Goal: Use online tool/utility: Utilize a website feature to perform a specific function

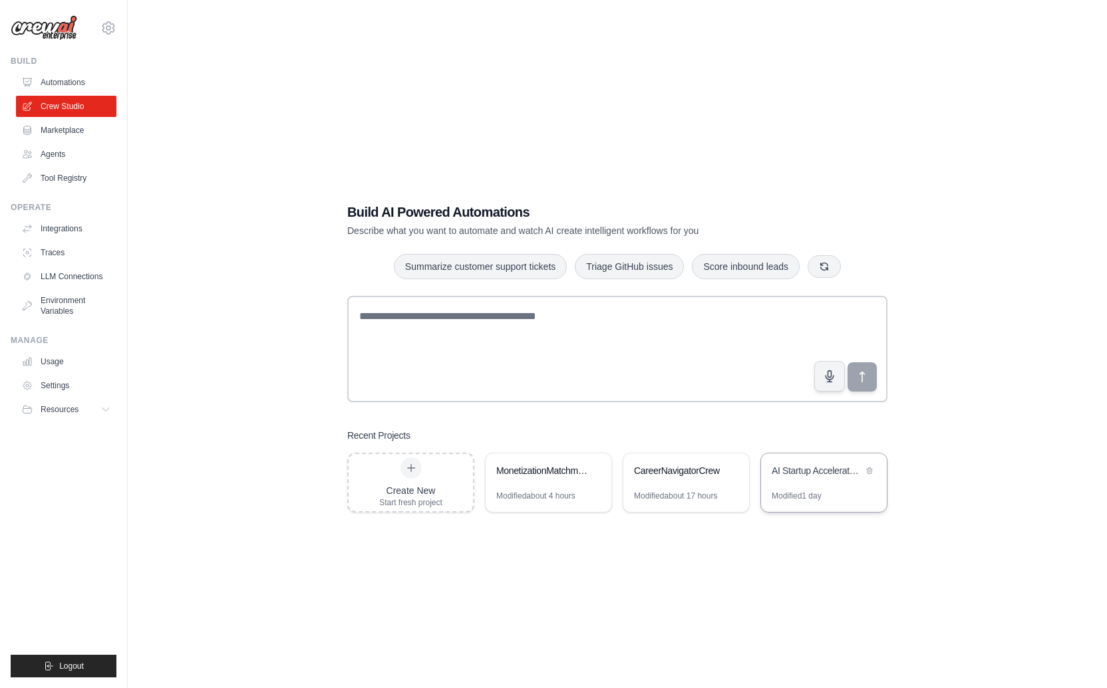
click at [788, 475] on div "AI Startup Accelerator - Professional Validation Suite" at bounding box center [817, 470] width 91 height 13
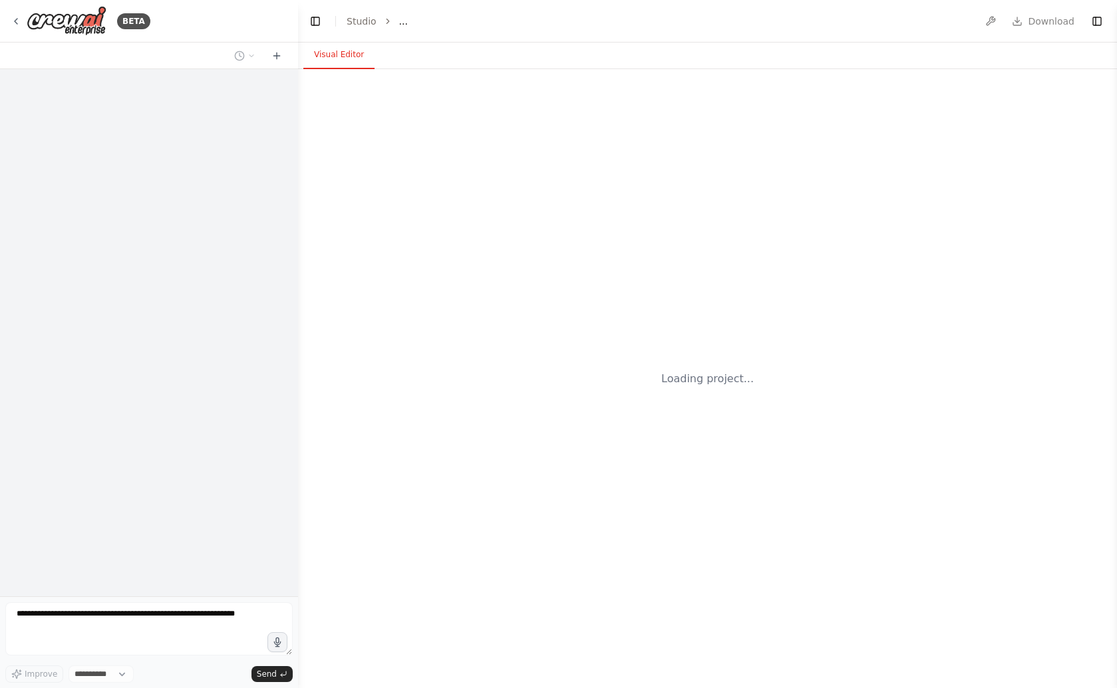
select select "****"
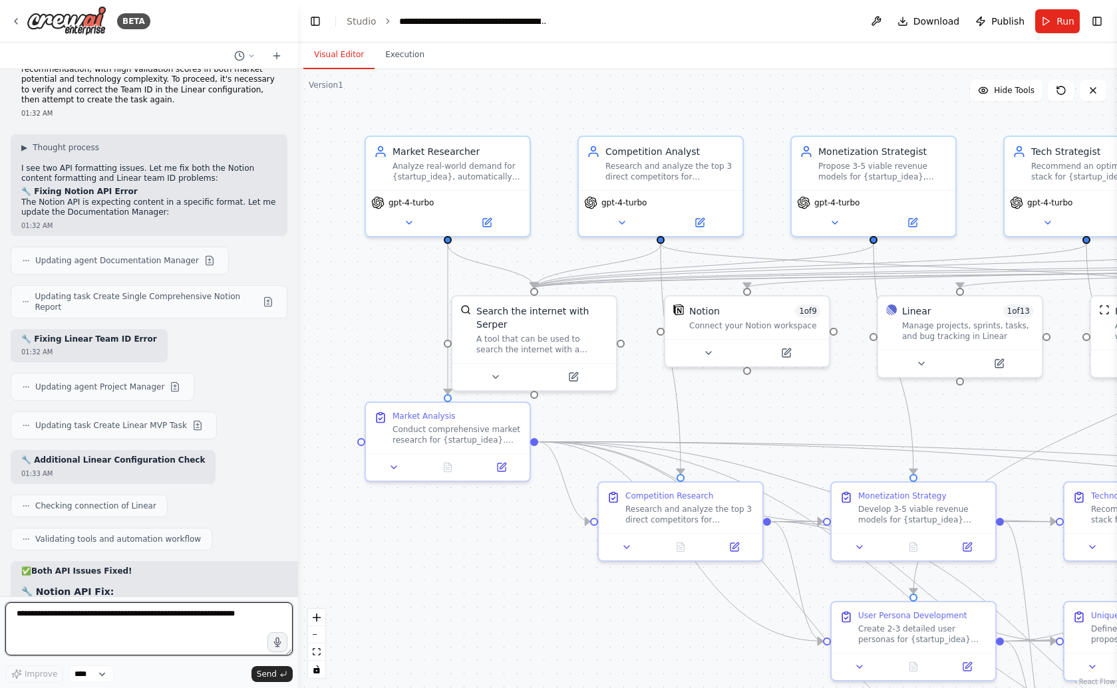
click at [165, 627] on textarea at bounding box center [148, 629] width 287 height 53
paste textarea "**********"
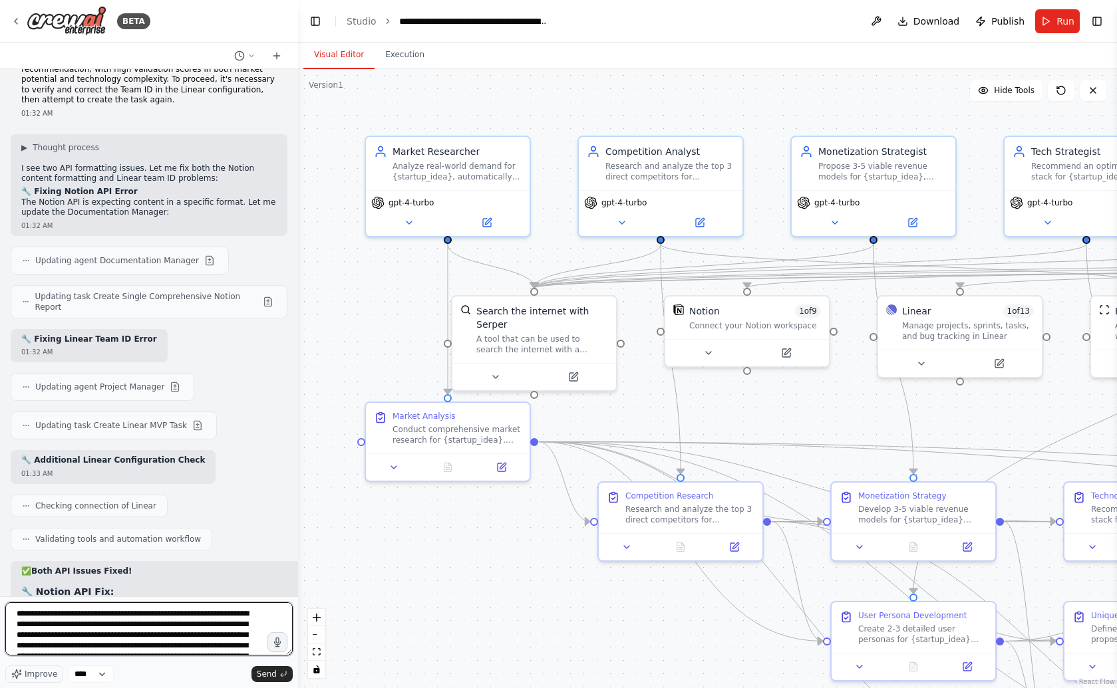
scroll to position [70, 0]
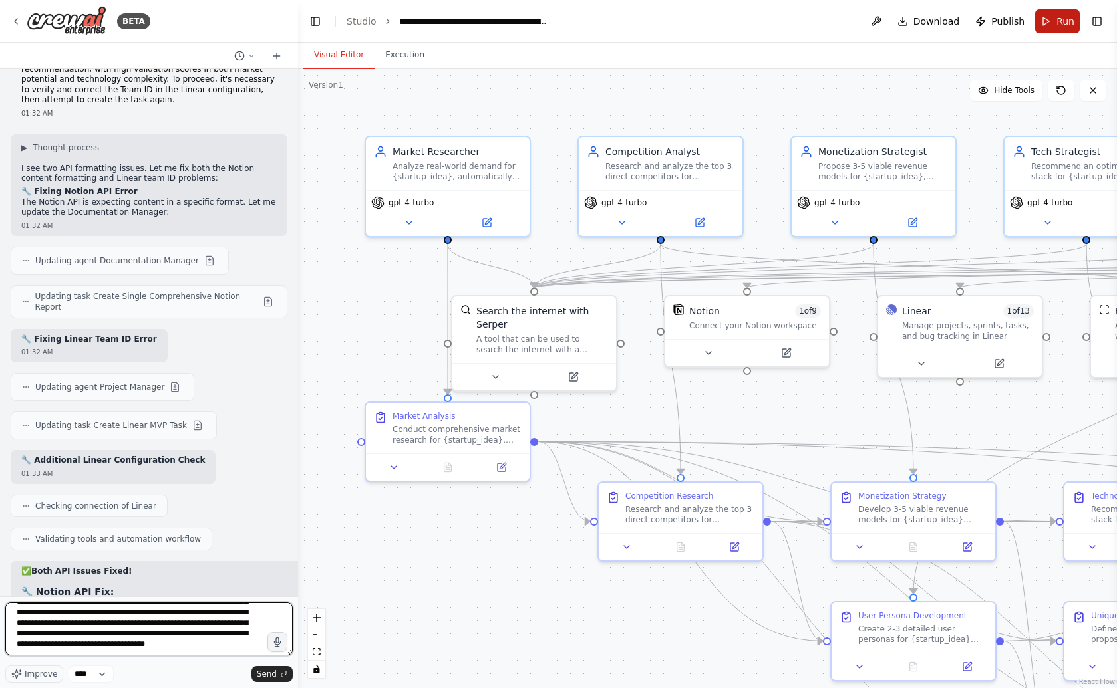
type textarea "**********"
click at [1052, 28] on button "Run" at bounding box center [1057, 21] width 45 height 24
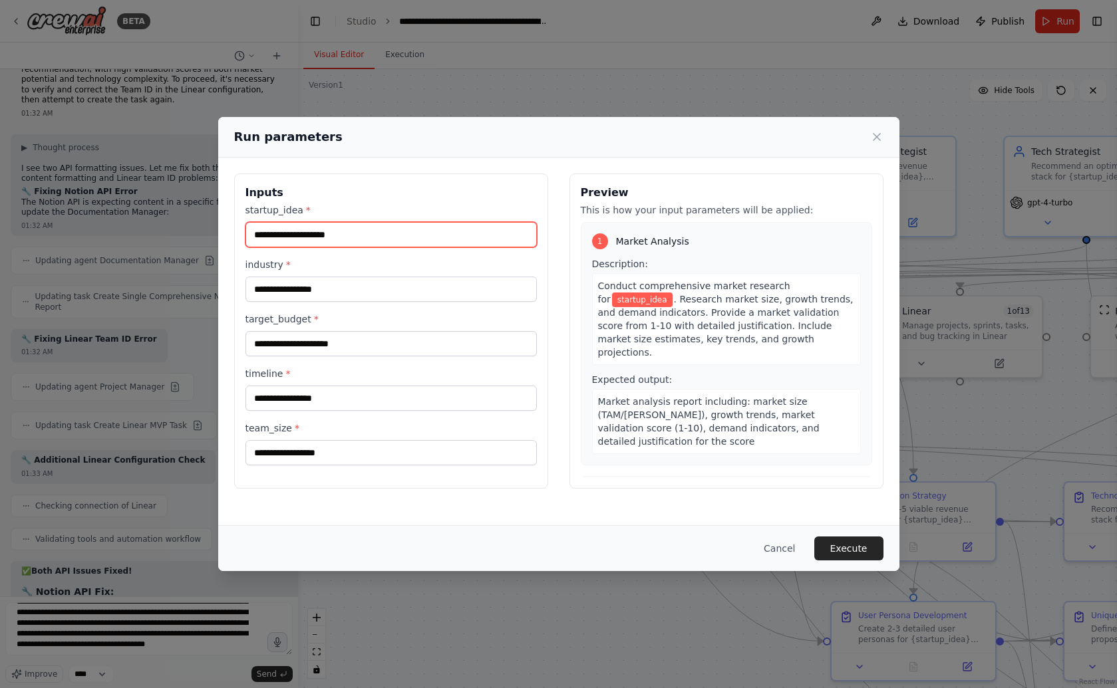
click at [425, 233] on input "startup_idea *" at bounding box center [390, 234] width 291 height 25
paste input "**********"
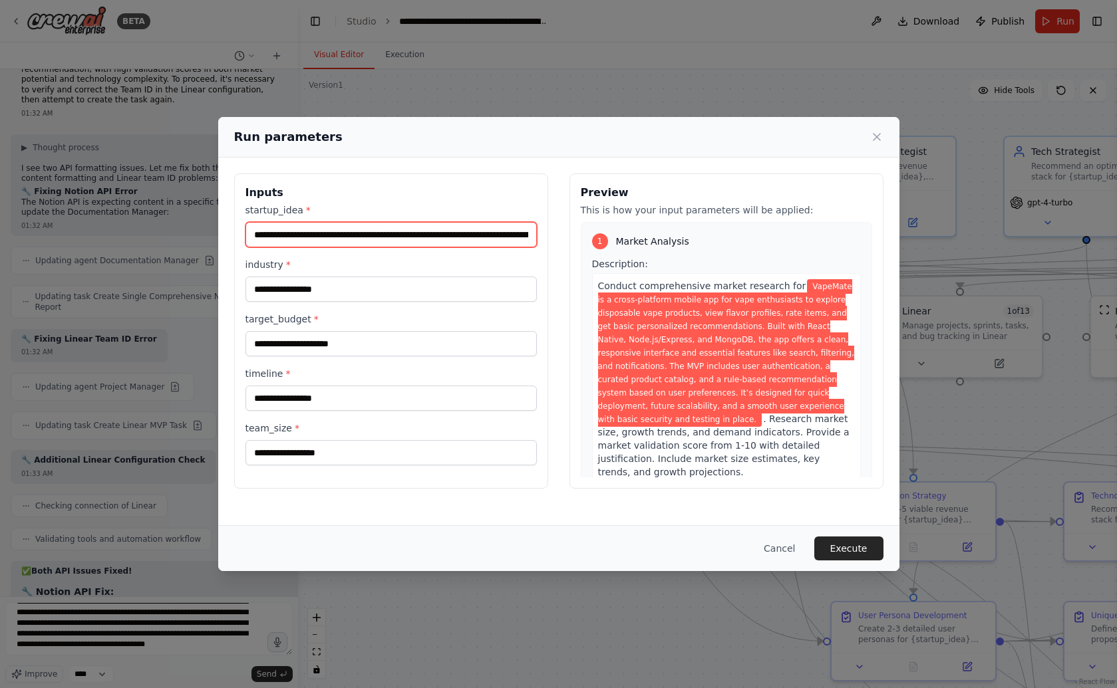
scroll to position [0, 2299]
type input "**********"
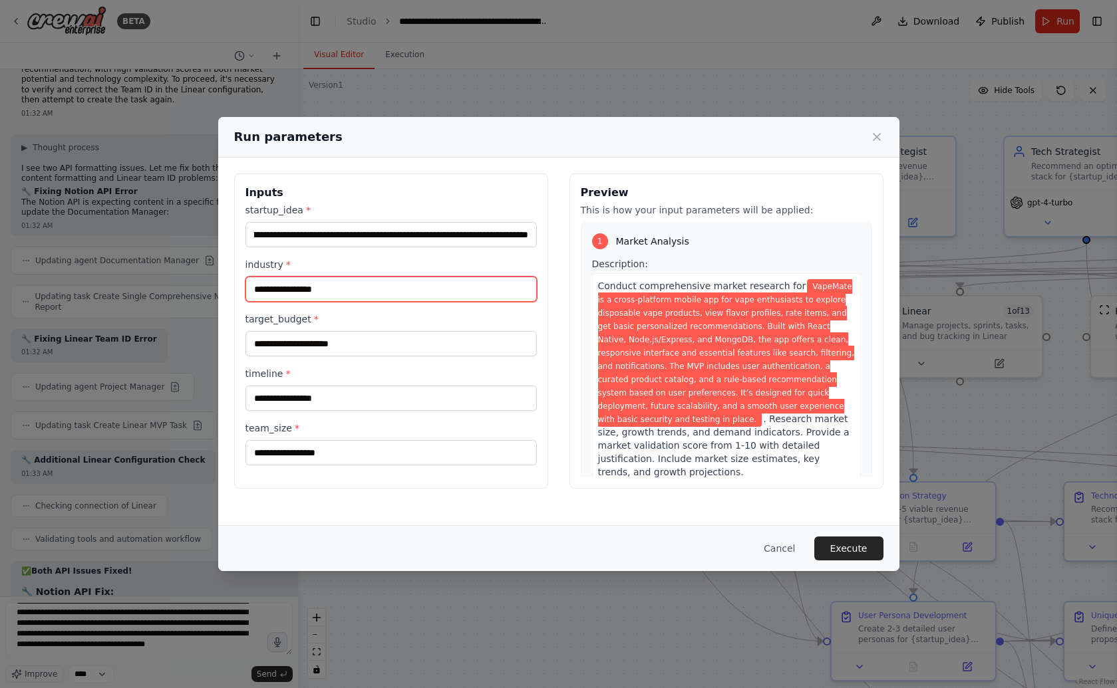
scroll to position [0, 0]
click at [406, 283] on input "industry *" at bounding box center [390, 289] width 291 height 25
type input "*"
type input "**********"
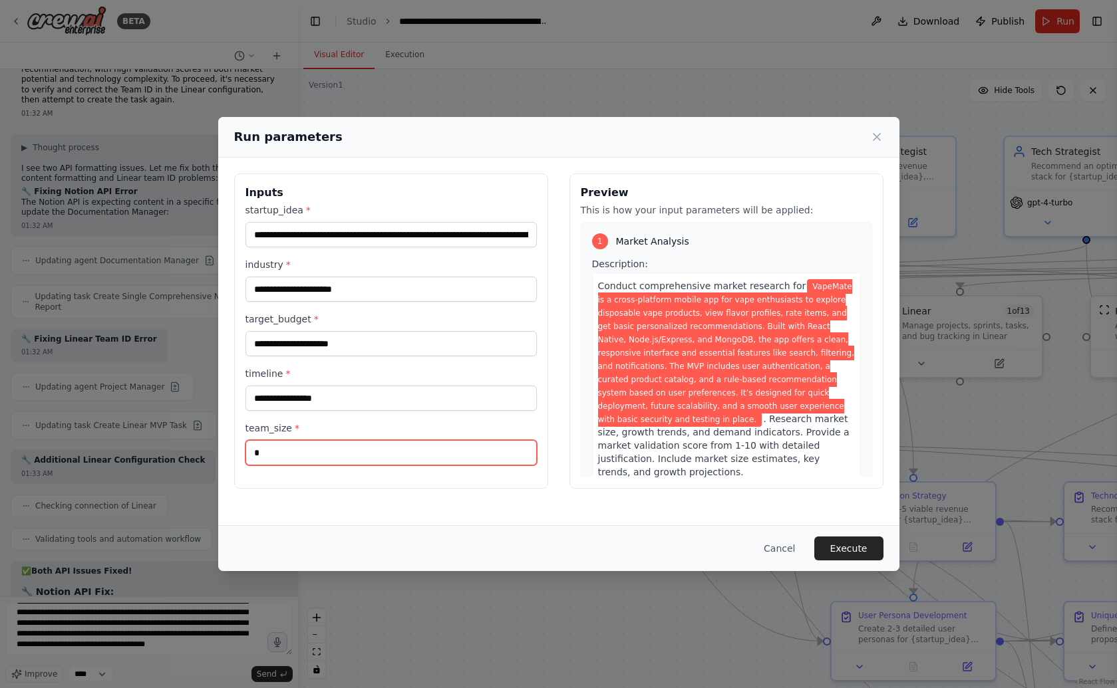
type input "*"
click at [849, 559] on button "Execute" at bounding box center [848, 549] width 69 height 24
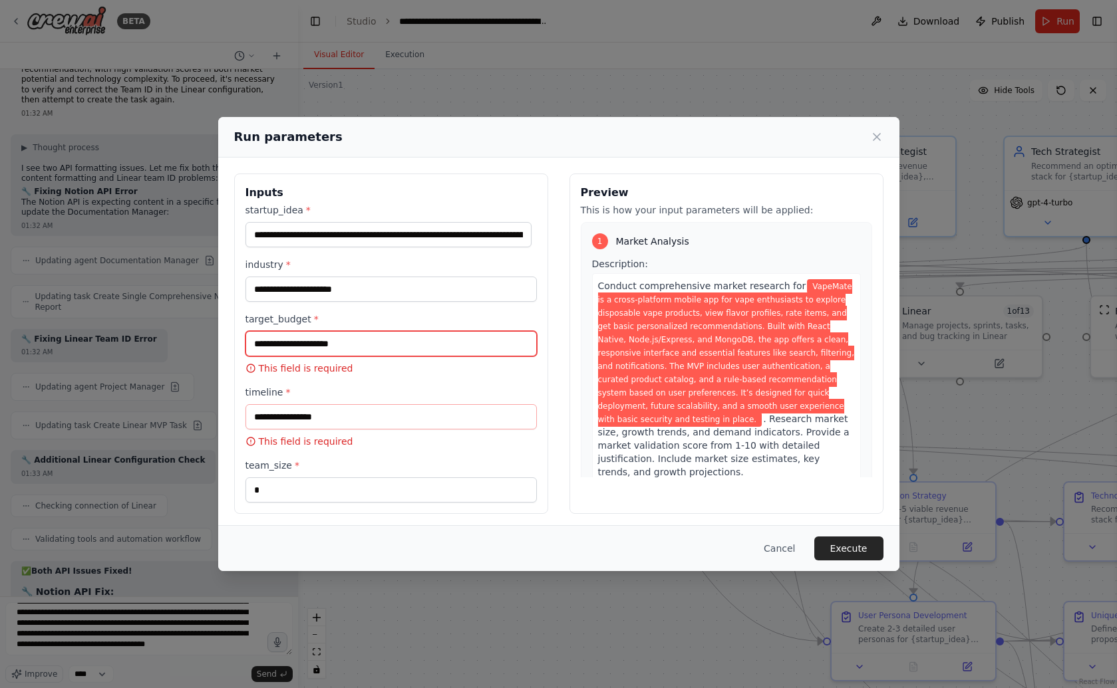
click at [392, 333] on input "target_budget *" at bounding box center [390, 343] width 291 height 25
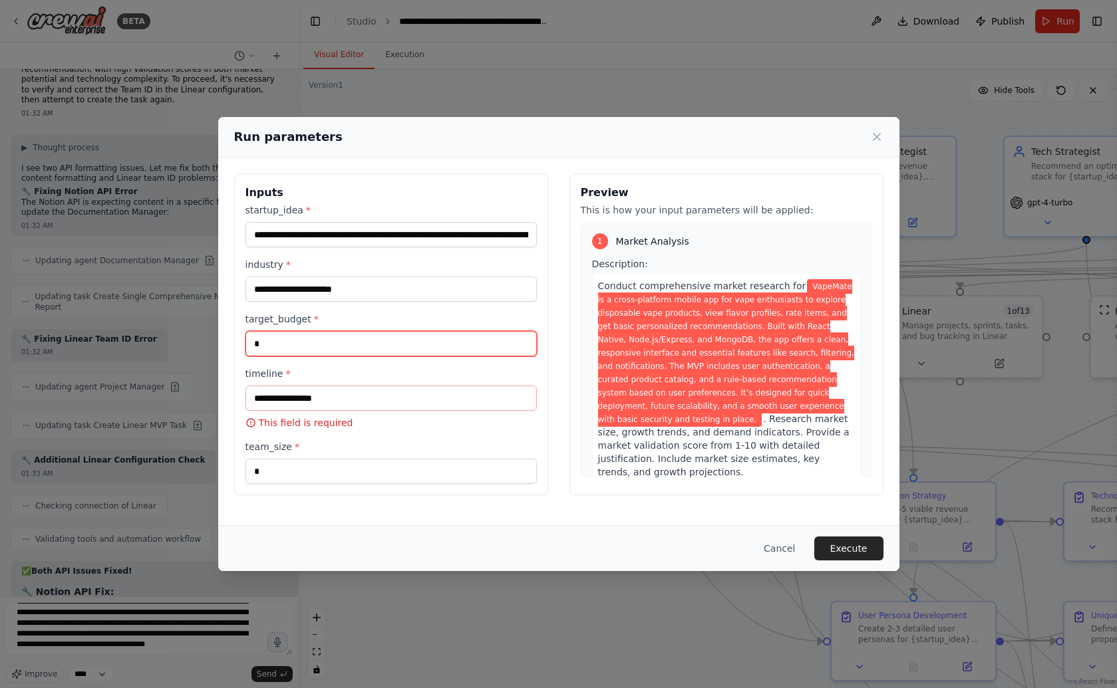
type input "*"
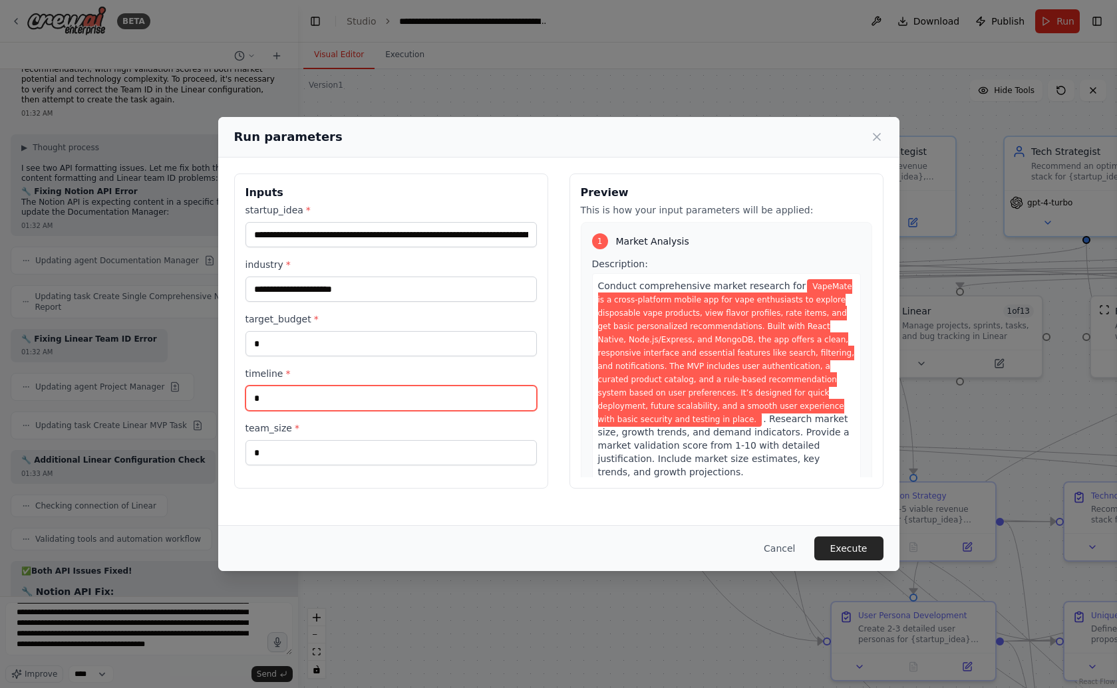
type input "*"
click button "Execute" at bounding box center [848, 549] width 69 height 24
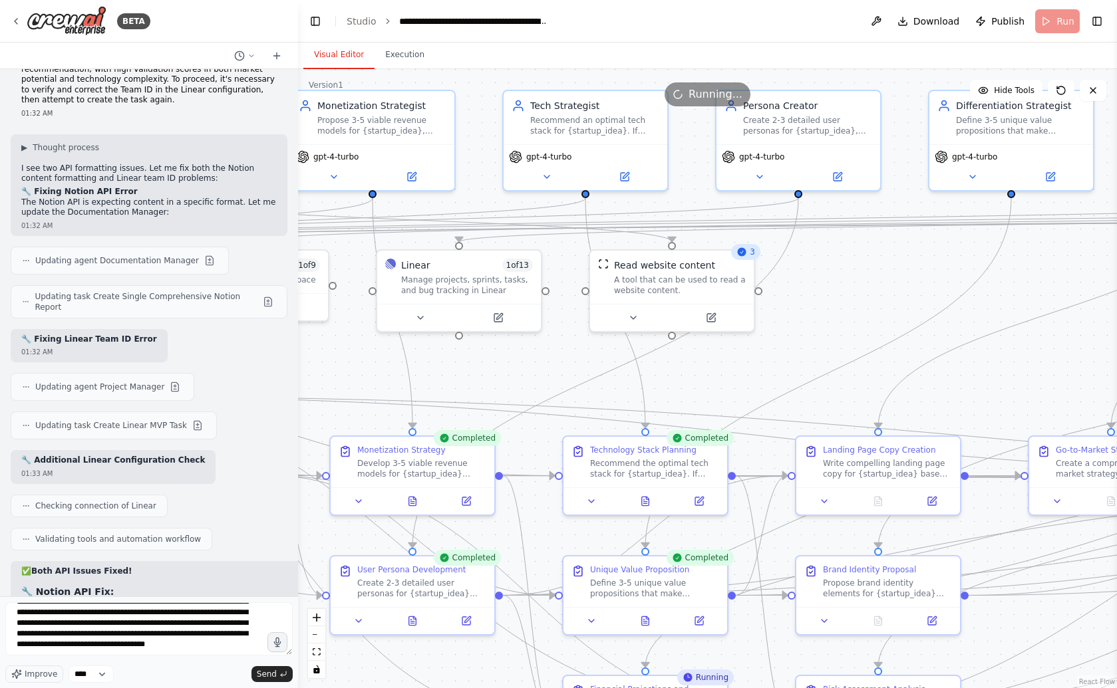
drag, startPoint x: 849, startPoint y: 415, endPoint x: 344, endPoint y: 368, distance: 507.0
click at [344, 368] on div ".deletable-edge-delete-btn { width: 20px; height: 20px; border: 0px solid #ffff…" at bounding box center [707, 378] width 819 height 619
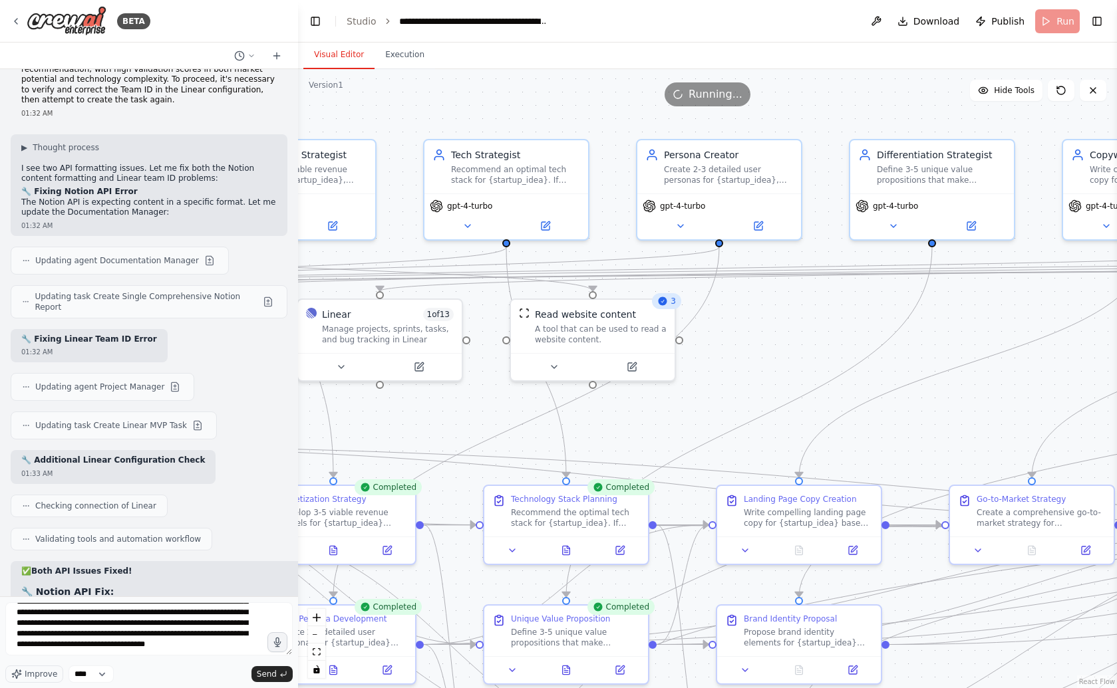
drag, startPoint x: 797, startPoint y: 353, endPoint x: 851, endPoint y: 408, distance: 77.1
click at [851, 408] on div ".deletable-edge-delete-btn { width: 20px; height: 20px; border: 0px solid #ffff…" at bounding box center [707, 378] width 819 height 619
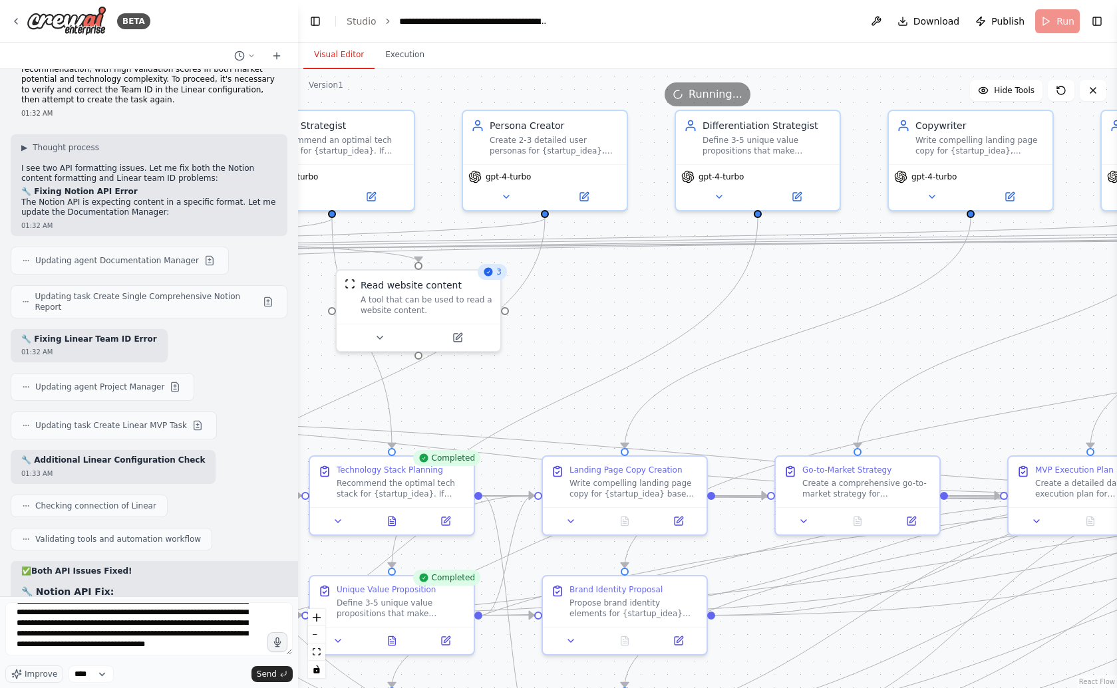
drag, startPoint x: 629, startPoint y: 421, endPoint x: 320, endPoint y: 386, distance: 310.6
click at [320, 386] on div ".deletable-edge-delete-btn { width: 20px; height: 20px; border: 0px solid #ffff…" at bounding box center [707, 378] width 819 height 619
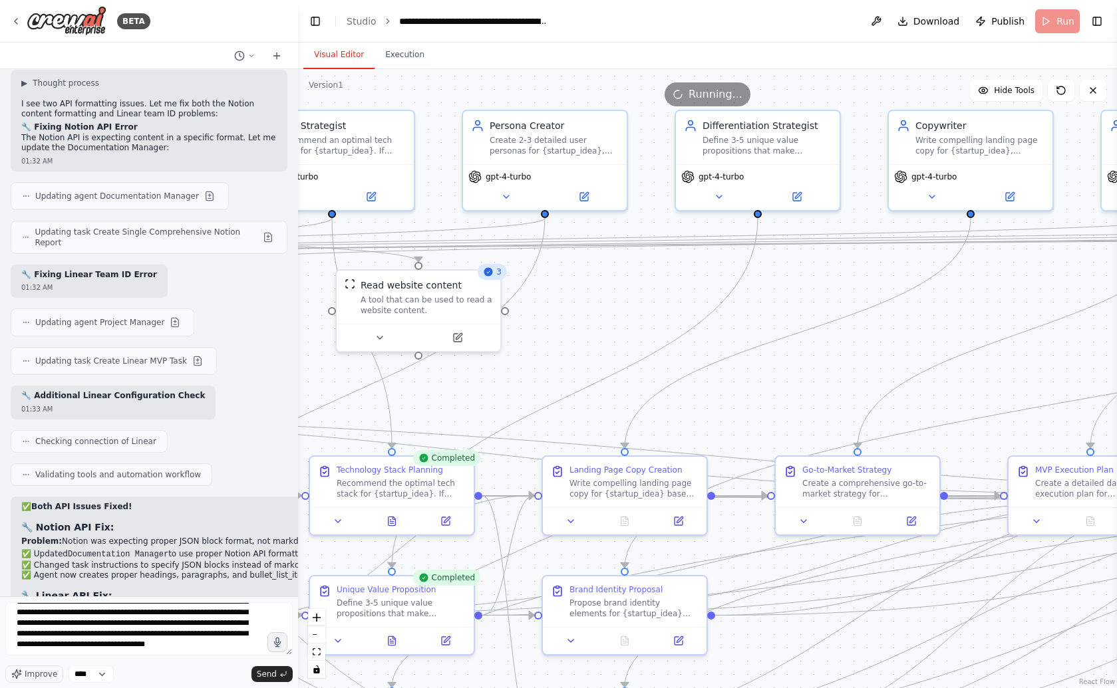
scroll to position [13241, 0]
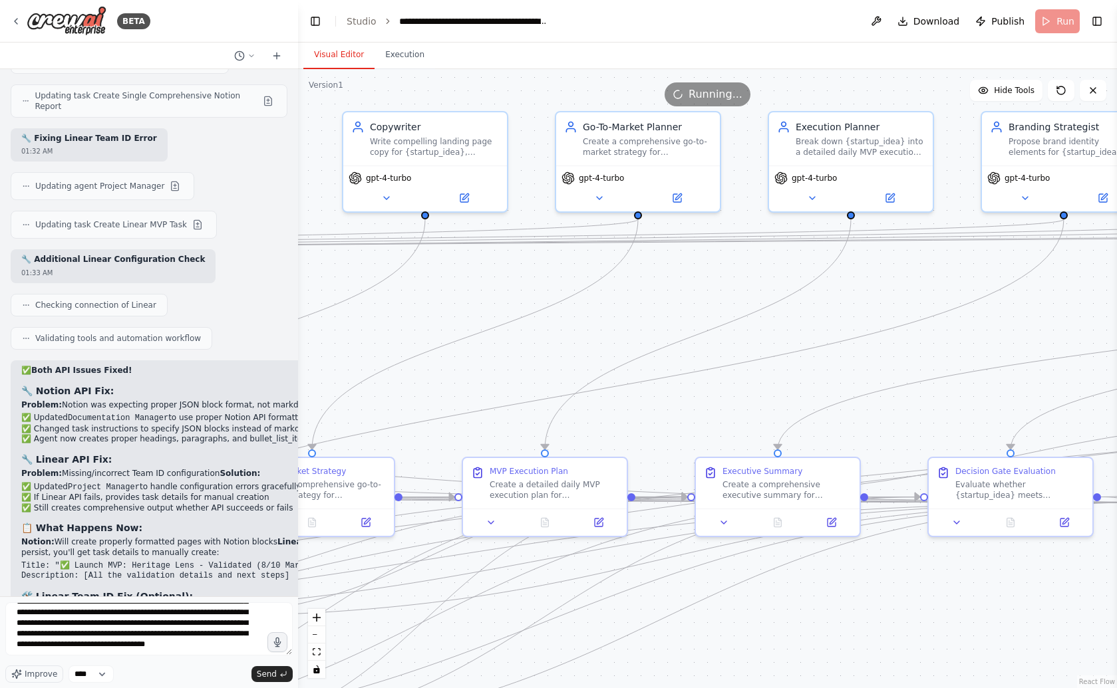
drag, startPoint x: 989, startPoint y: 315, endPoint x: 444, endPoint y: 316, distance: 545.4
click at [444, 316] on div ".deletable-edge-delete-btn { width: 20px; height: 20px; border: 0px solid #ffff…" at bounding box center [707, 378] width 819 height 619
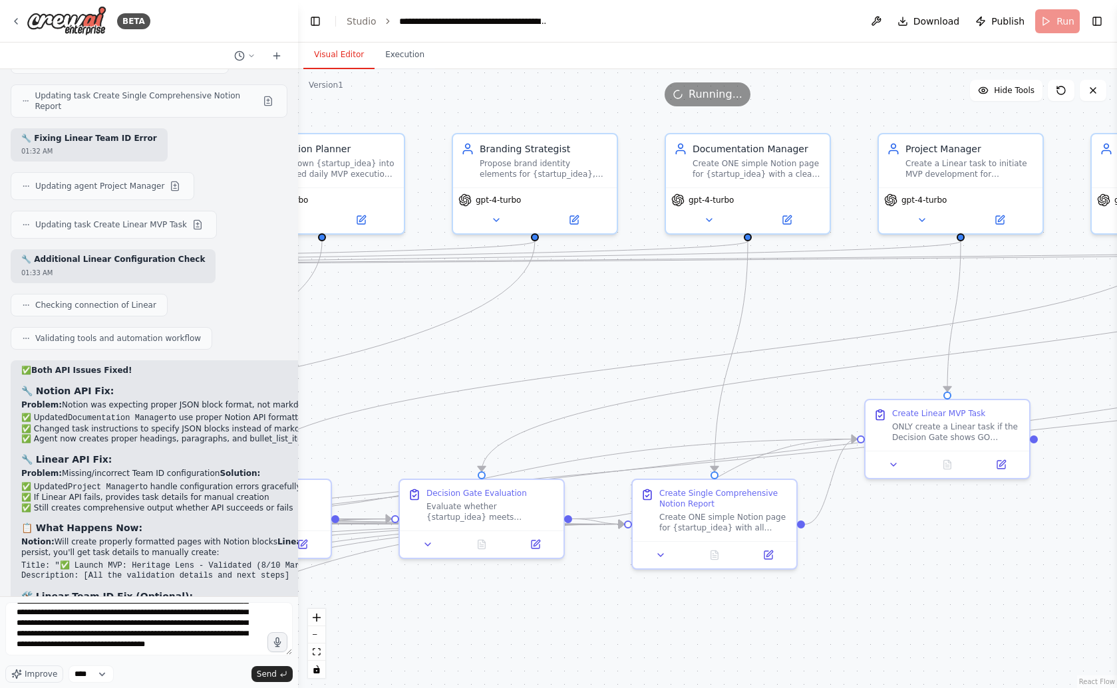
drag, startPoint x: 1042, startPoint y: 307, endPoint x: 513, endPoint y: 329, distance: 529.3
click at [513, 329] on div ".deletable-edge-delete-btn { width: 20px; height: 20px; border: 0px solid #ffff…" at bounding box center [707, 378] width 819 height 619
click at [311, 11] on header "**********" at bounding box center [707, 21] width 819 height 43
click at [312, 17] on button "Toggle Left Sidebar" at bounding box center [315, 21] width 19 height 19
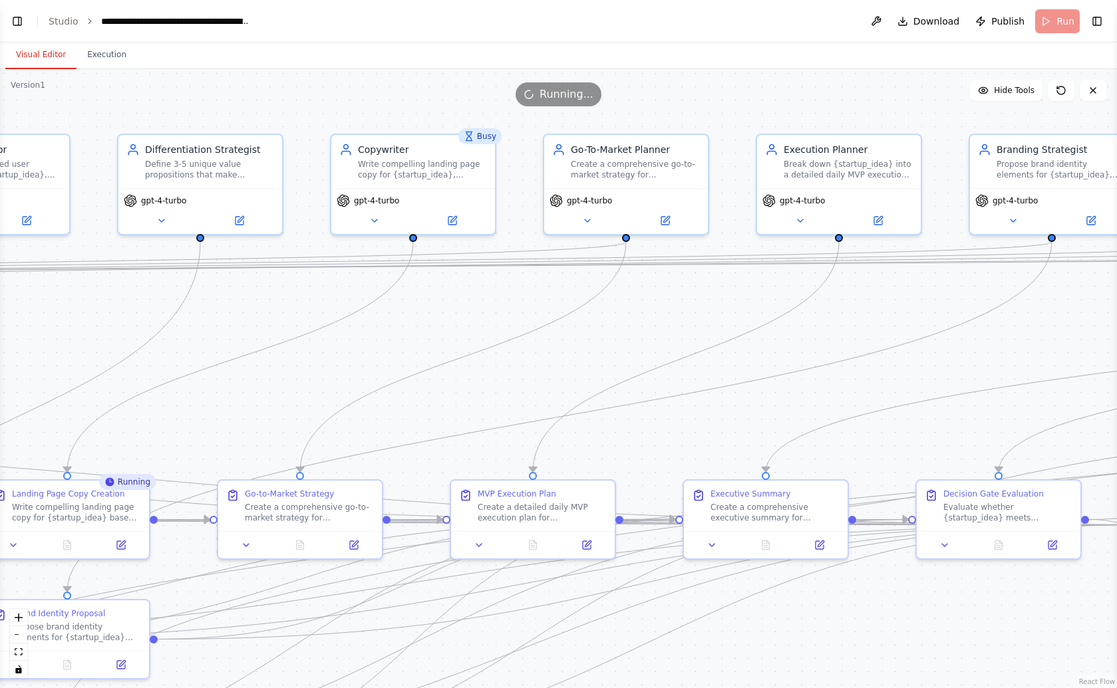
drag, startPoint x: 94, startPoint y: 304, endPoint x: 909, endPoint y: 305, distance: 814.8
click at [909, 305] on div ".deletable-edge-delete-btn { width: 20px; height: 20px; border: 0px solid #ffff…" at bounding box center [558, 378] width 1117 height 619
click at [116, 61] on button "Execution" at bounding box center [106, 55] width 61 height 28
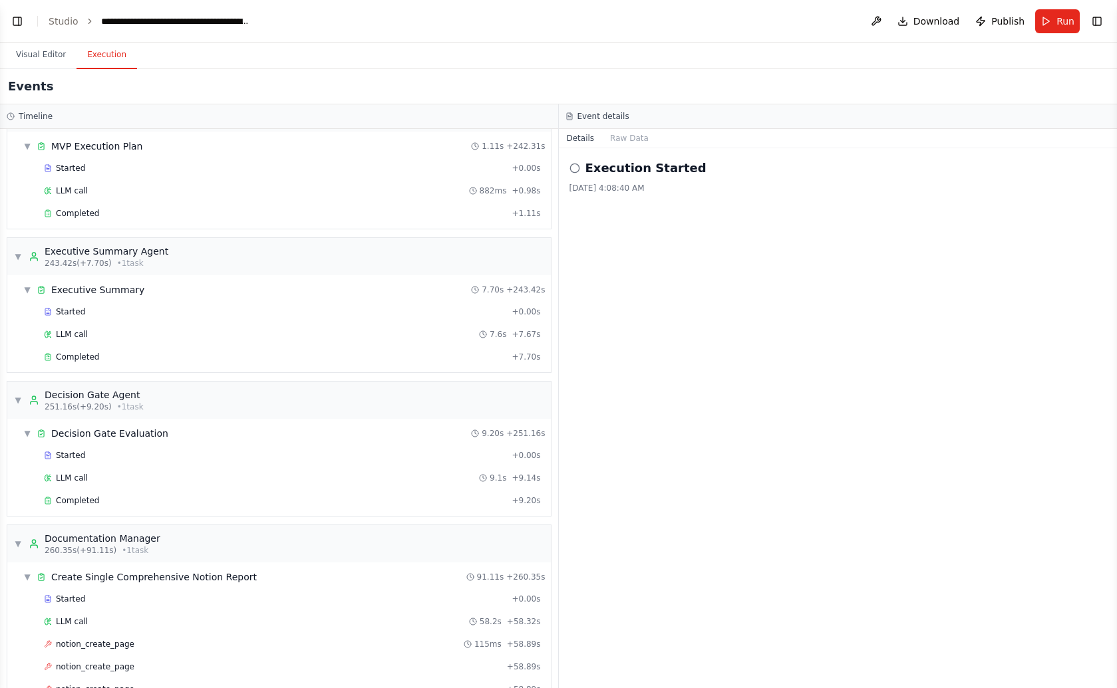
scroll to position [2784, 0]
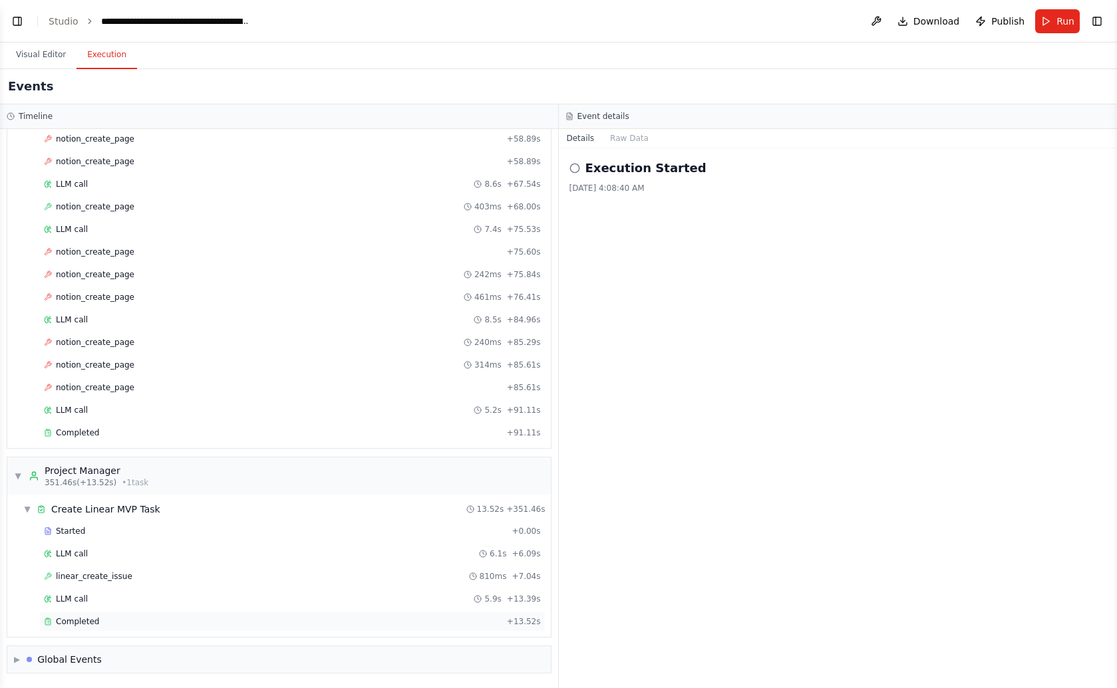
click at [88, 615] on div "Completed + 13.52s" at bounding box center [292, 622] width 506 height 20
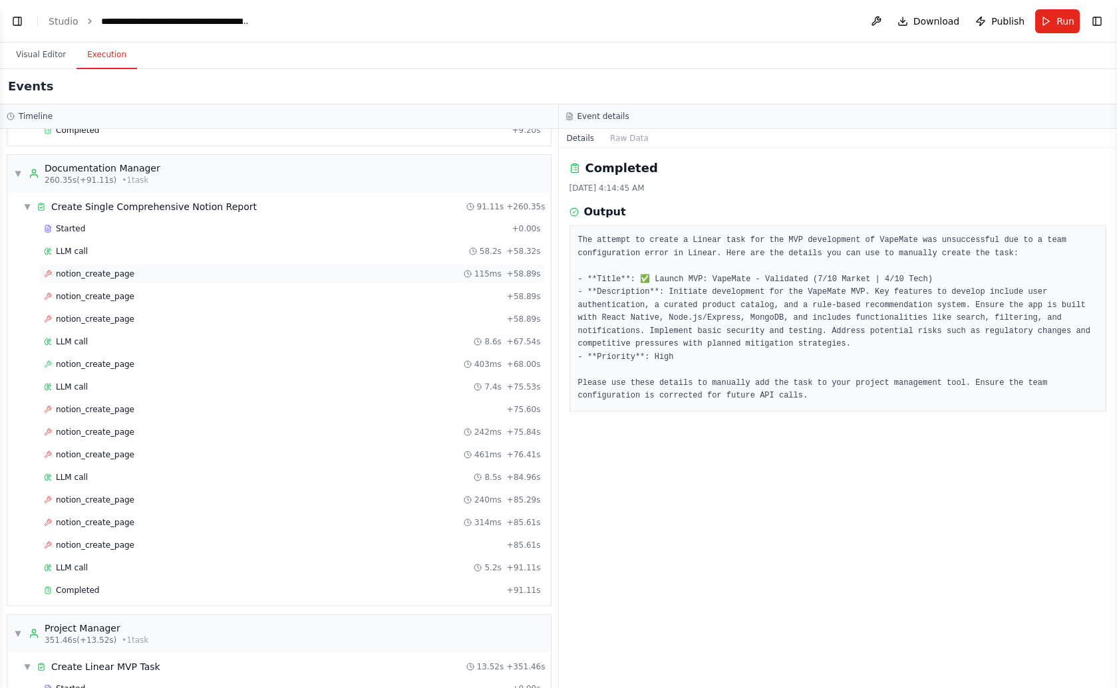
scroll to position [2617, 0]
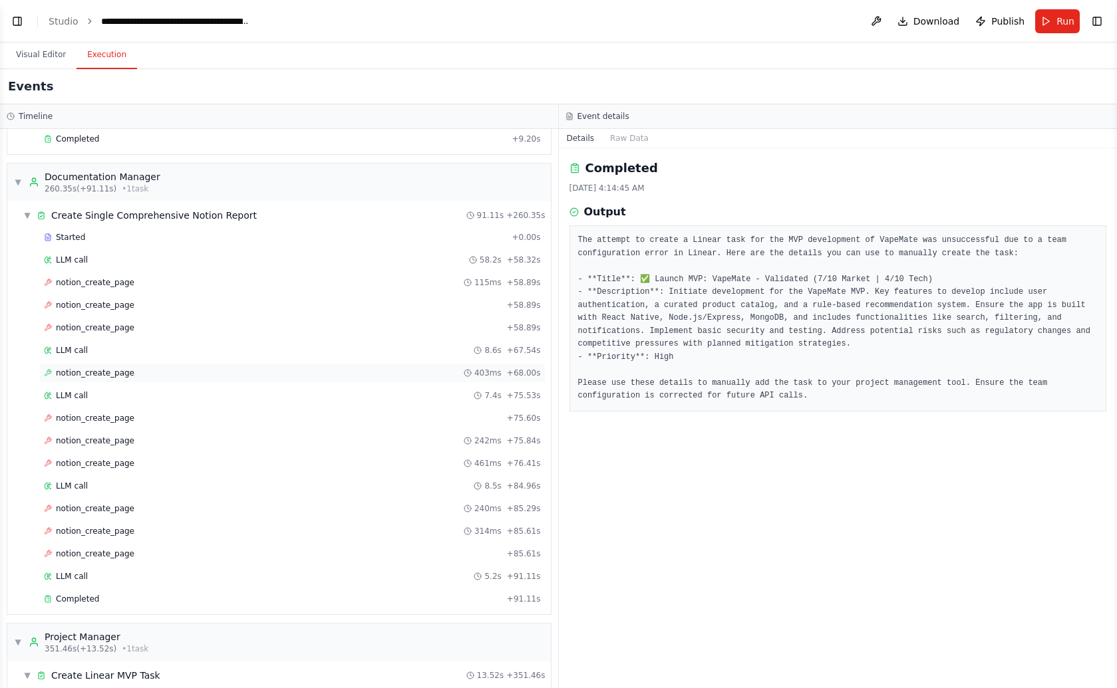
click at [117, 374] on span "notion_create_page" at bounding box center [95, 373] width 78 height 11
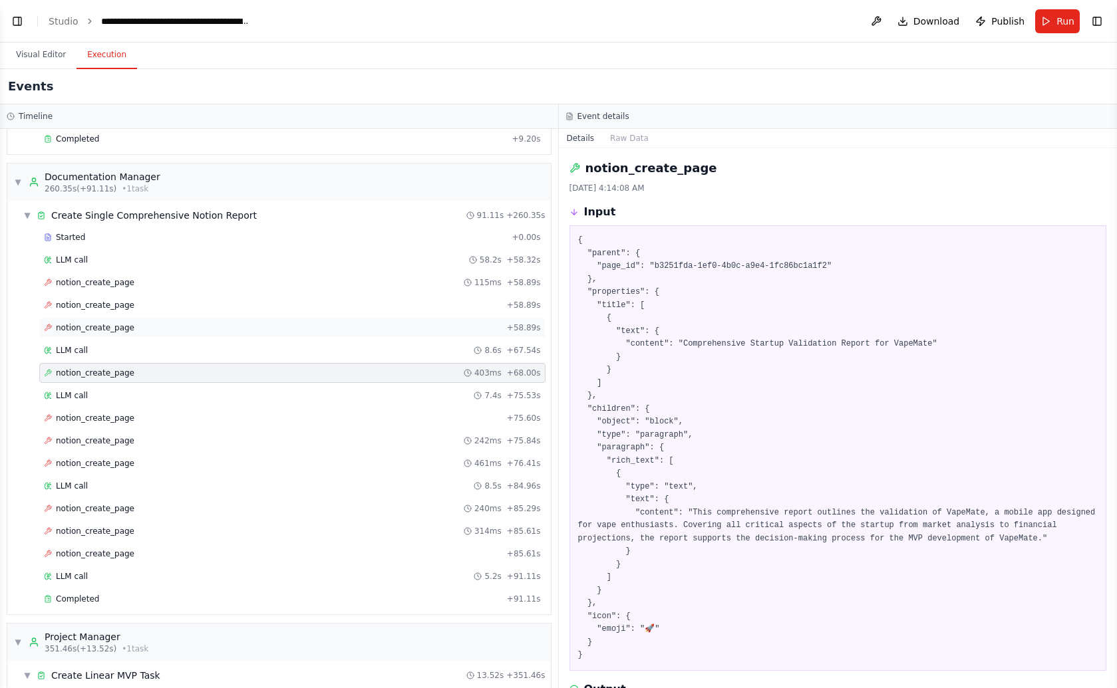
scroll to position [2556, 0]
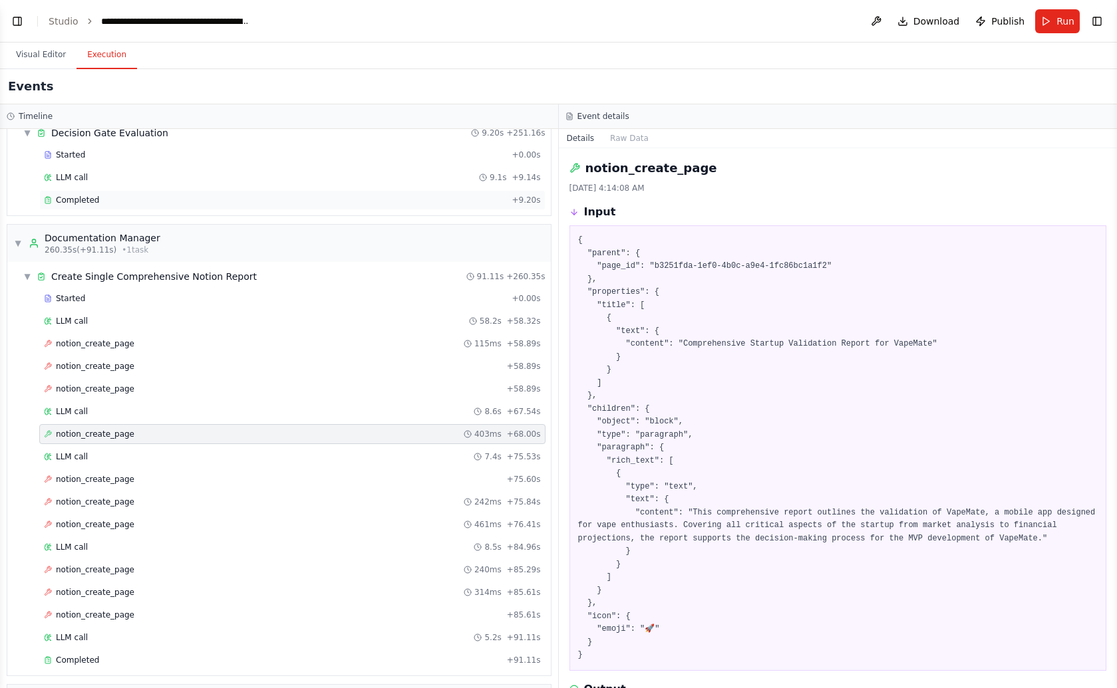
click at [97, 199] on div "Completed" at bounding box center [275, 200] width 462 height 11
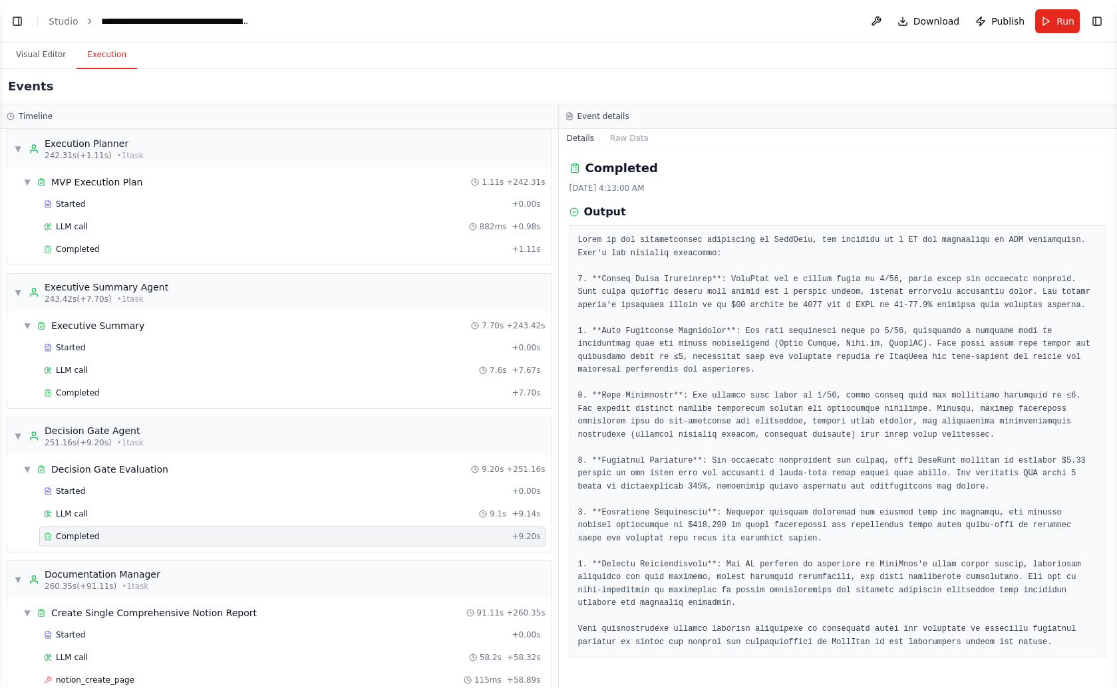
scroll to position [2015, 0]
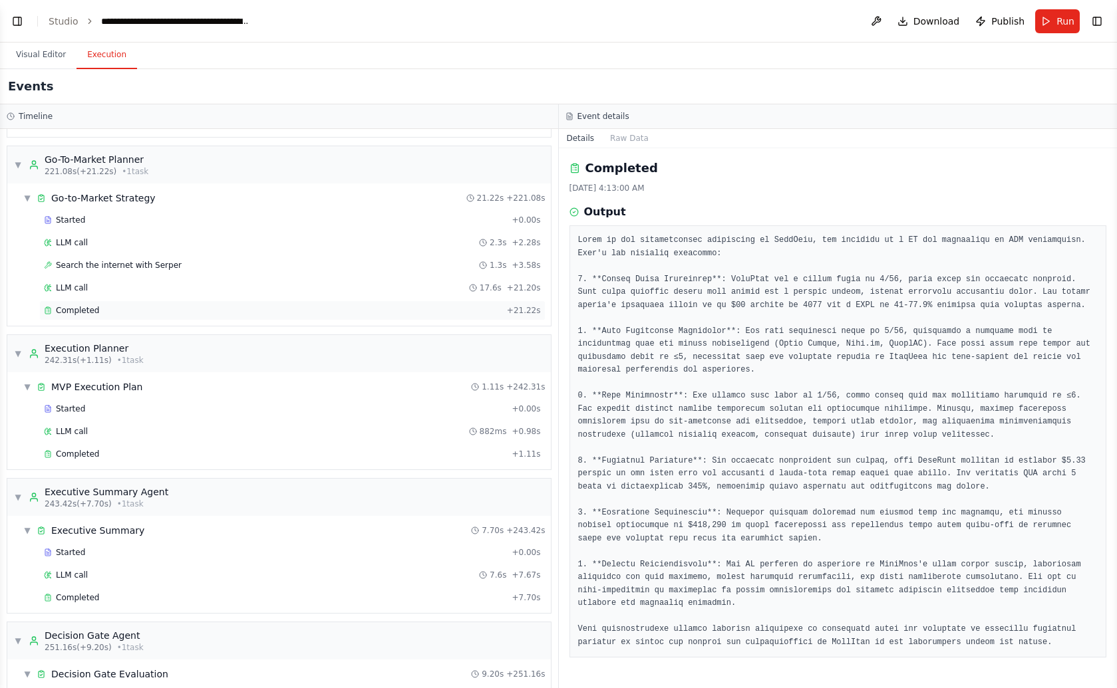
click at [112, 311] on div "Completed" at bounding box center [273, 310] width 458 height 11
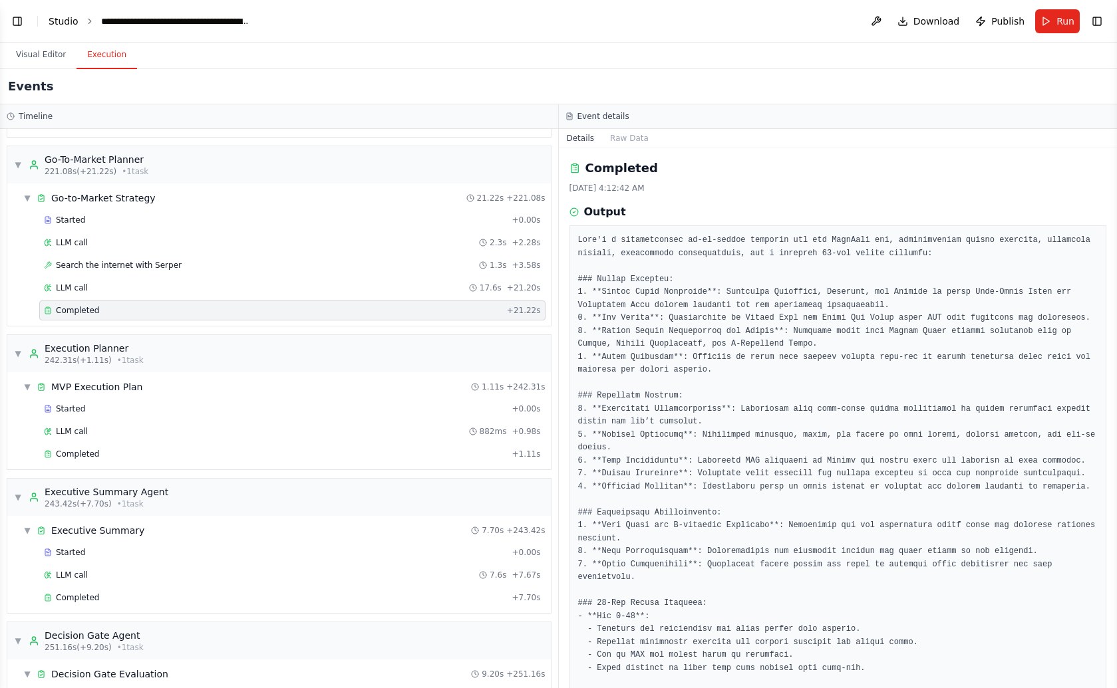
click at [51, 22] on link "Studio" at bounding box center [64, 21] width 30 height 11
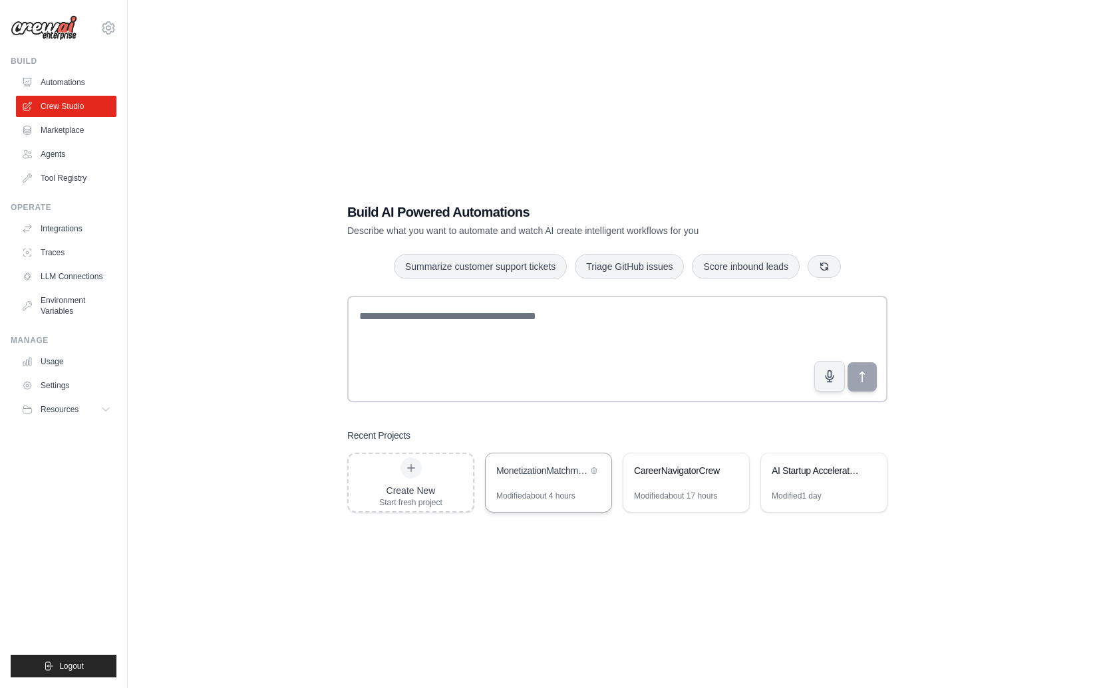
click at [543, 478] on div "MonetizationMatchmaker" at bounding box center [541, 472] width 91 height 16
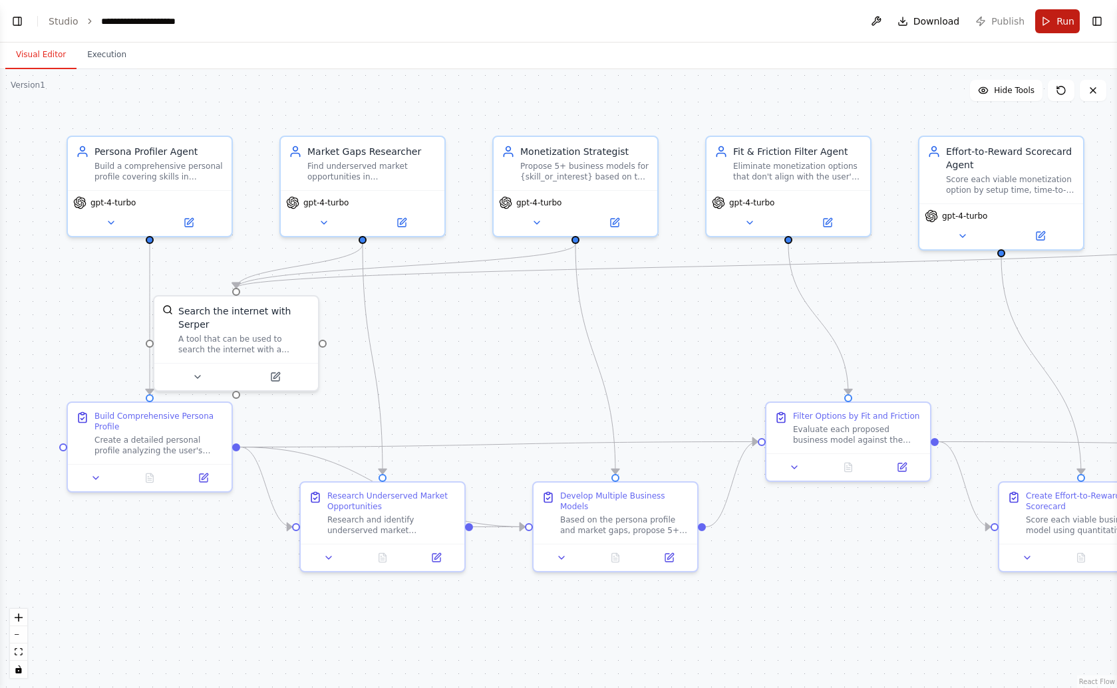
click at [1040, 29] on button "Run" at bounding box center [1057, 21] width 45 height 24
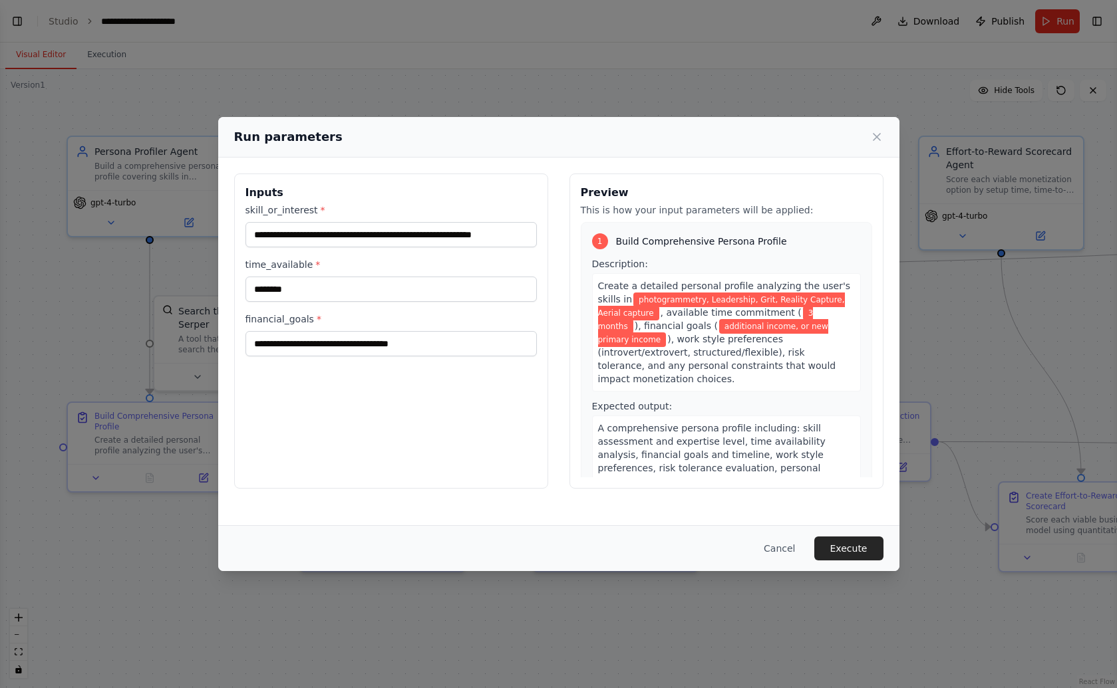
type input "**********"
type input "********"
type input "**********"
drag, startPoint x: 330, startPoint y: 234, endPoint x: 401, endPoint y: 233, distance: 71.2
click at [401, 233] on input "**********" at bounding box center [390, 234] width 291 height 25
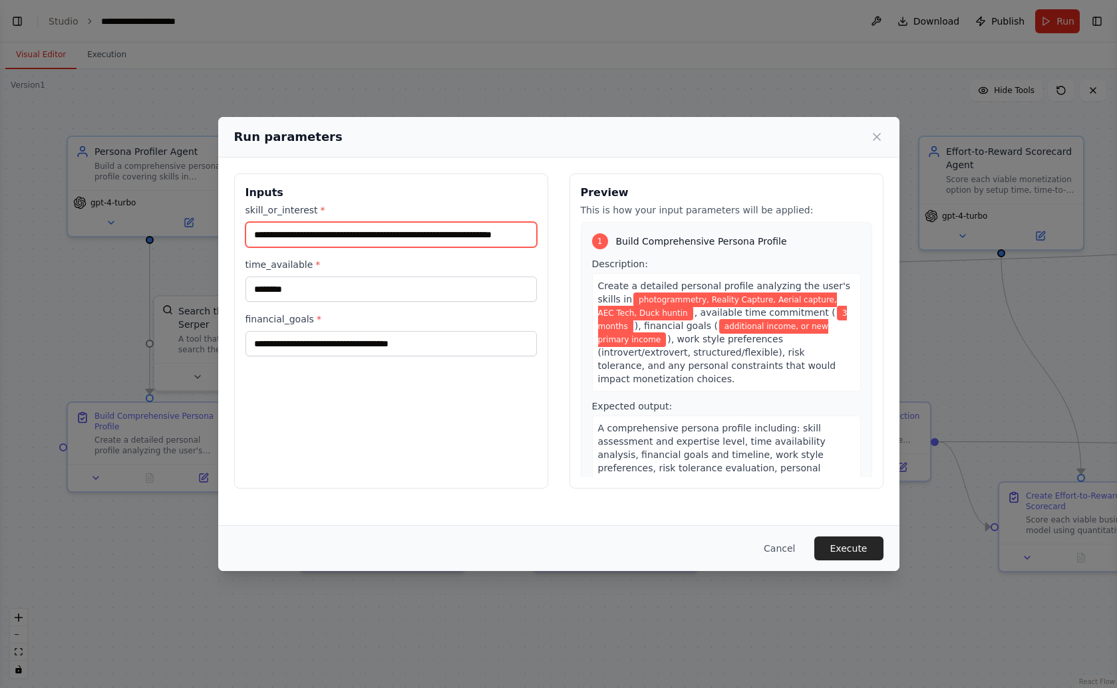
scroll to position [0, 41]
type input "**********"
click at [823, 543] on button "Execute" at bounding box center [848, 549] width 69 height 24
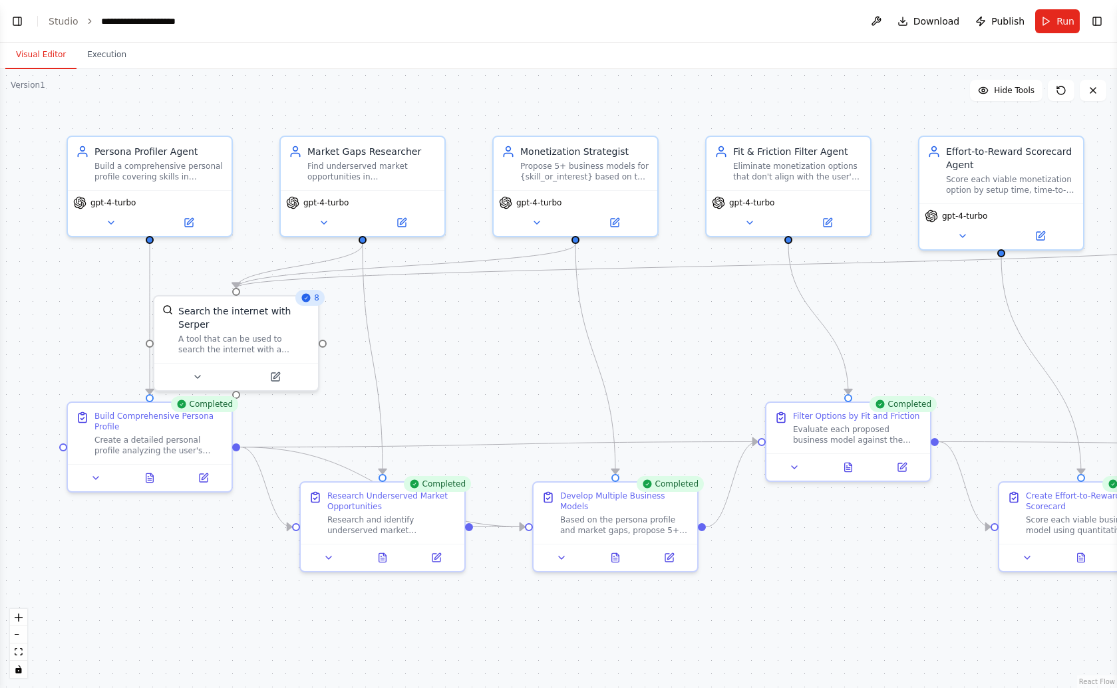
click at [102, 63] on button "Execution" at bounding box center [106, 55] width 61 height 28
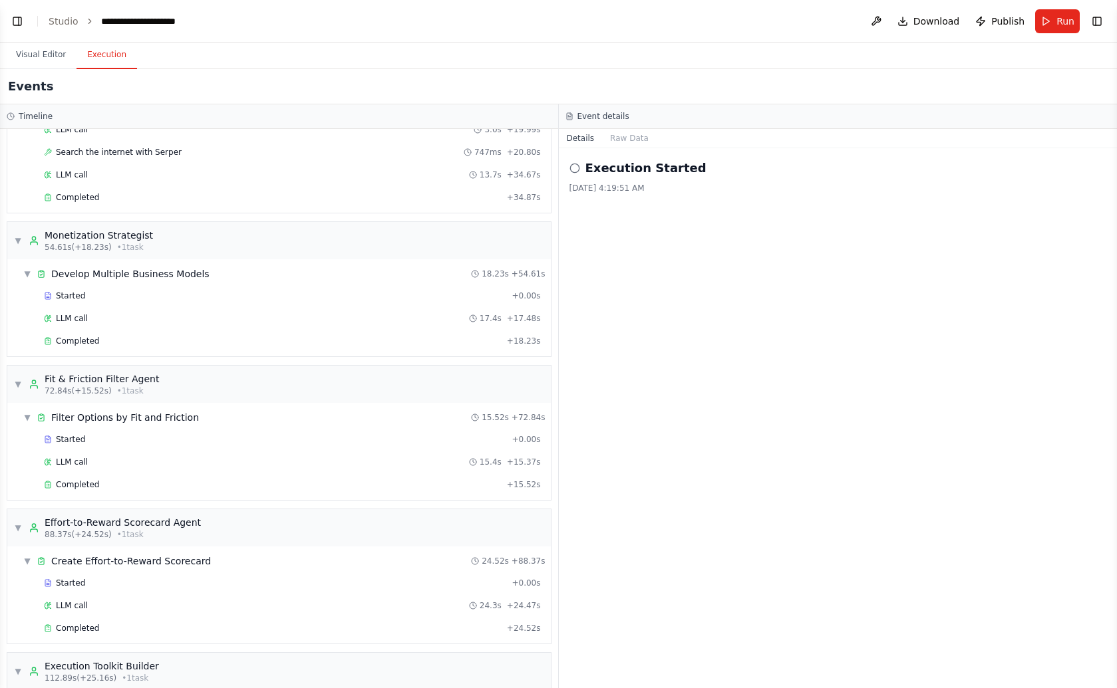
scroll to position [857, 0]
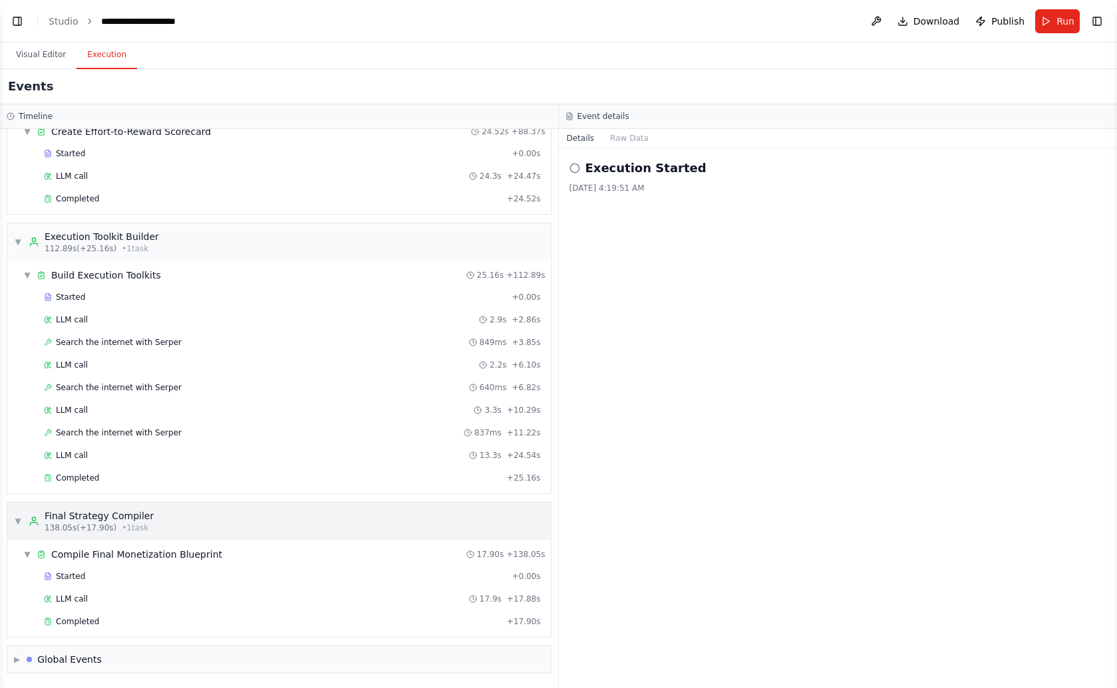
click at [104, 521] on div "Final Strategy Compiler" at bounding box center [99, 516] width 109 height 13
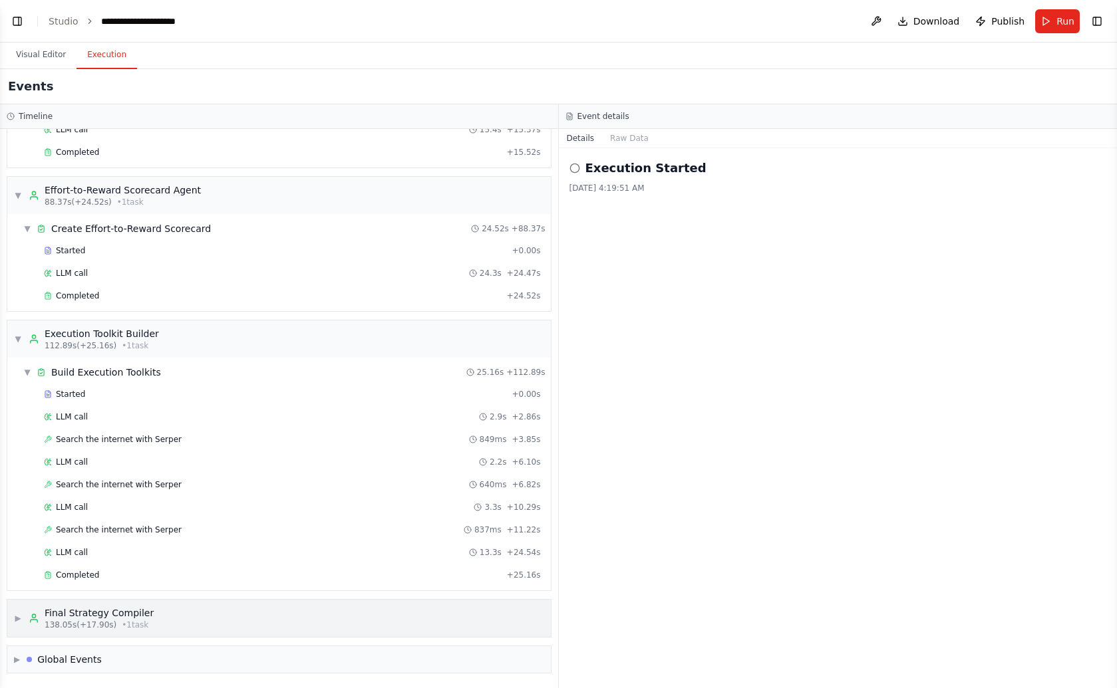
scroll to position [760, 0]
click at [98, 609] on div "Final Strategy Compiler" at bounding box center [99, 613] width 109 height 13
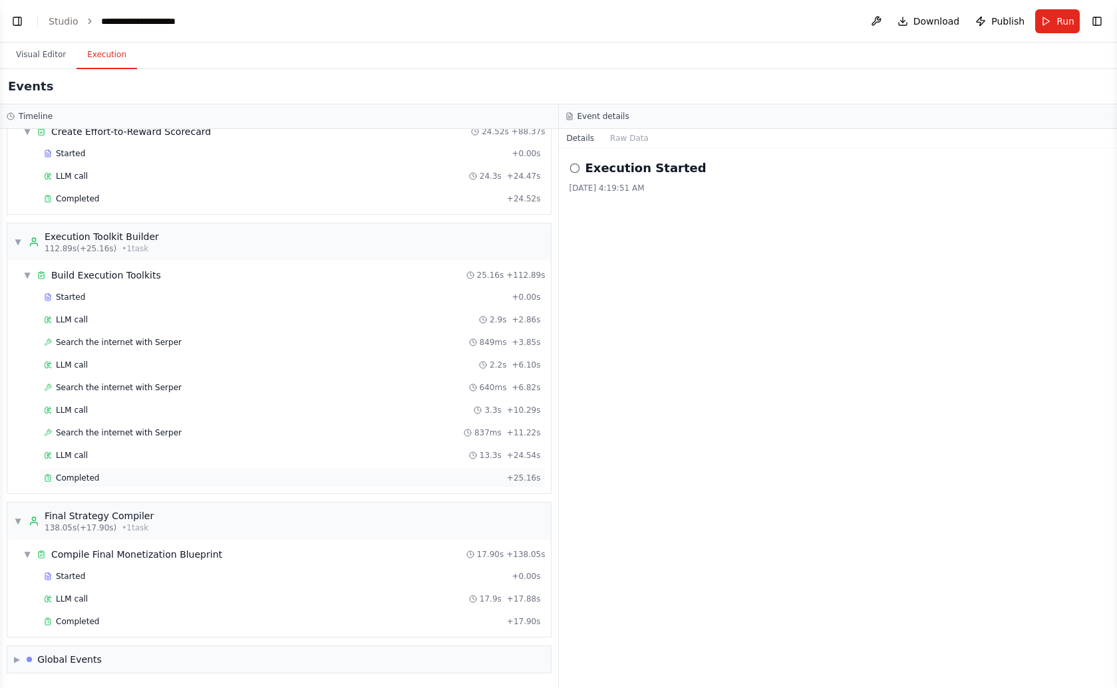
click at [82, 474] on span "Completed" at bounding box center [77, 478] width 43 height 11
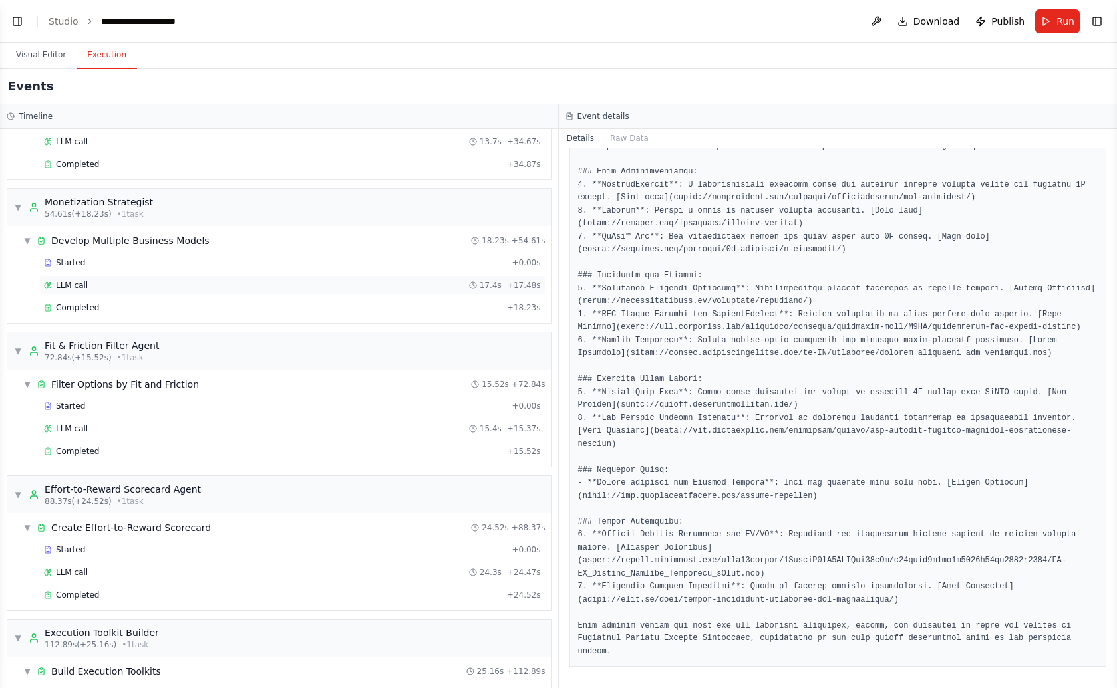
scroll to position [392, 0]
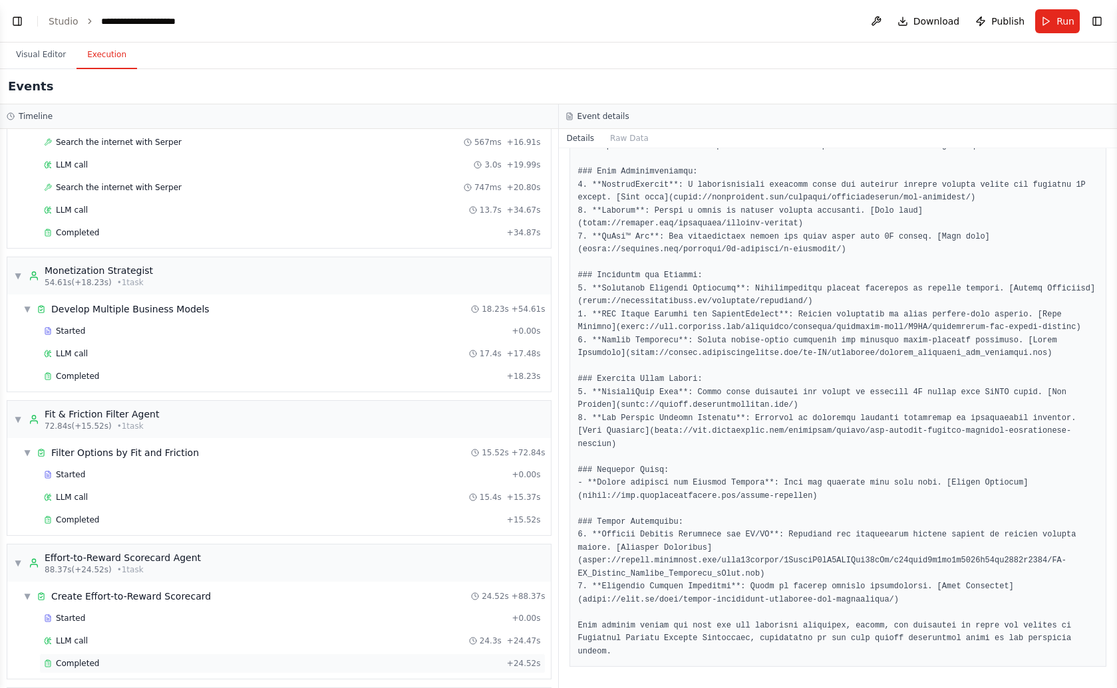
click at [104, 663] on div "Completed" at bounding box center [273, 664] width 458 height 11
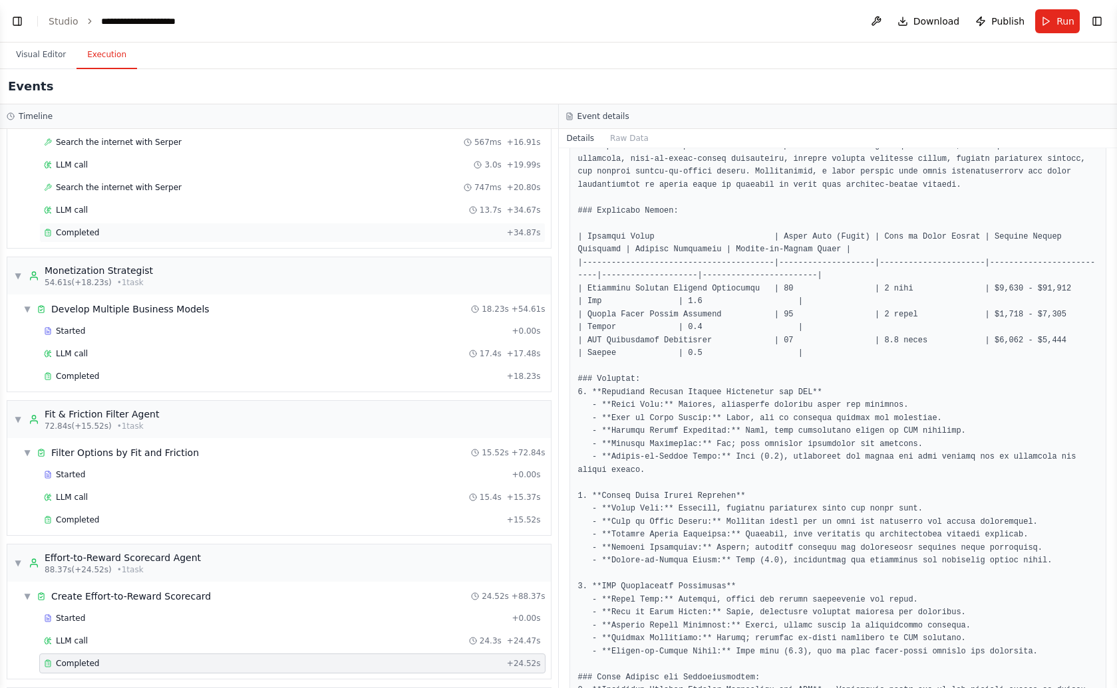
click at [166, 239] on div "Completed + 34.87s" at bounding box center [292, 233] width 506 height 20
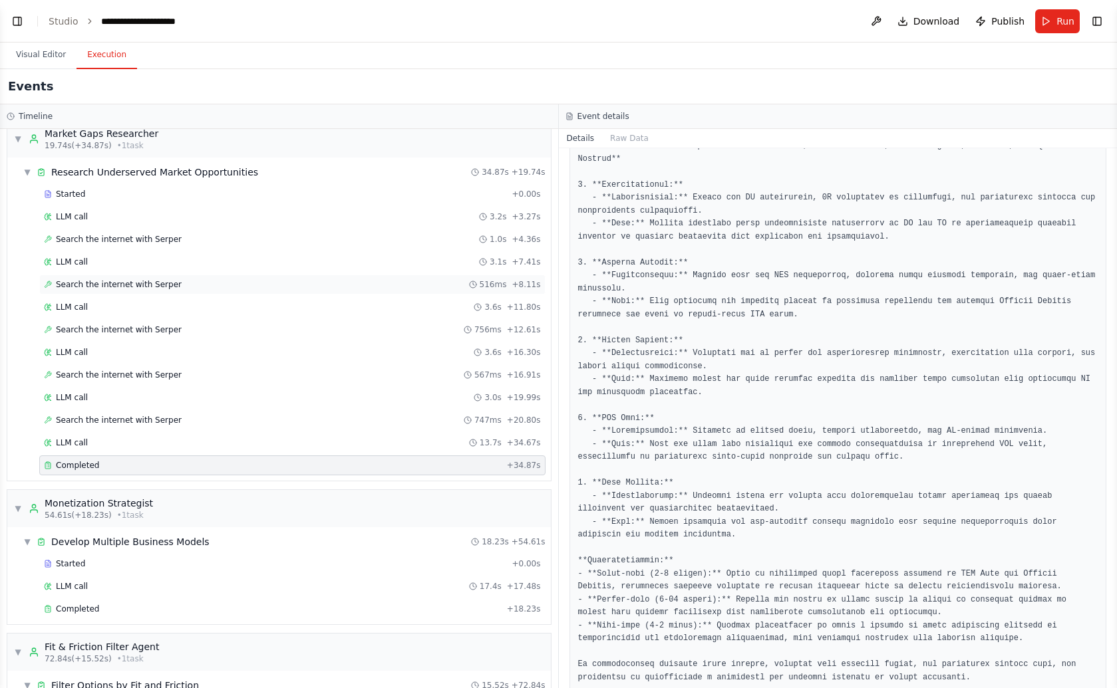
scroll to position [23, 0]
